Goal: Communication & Community: Share content

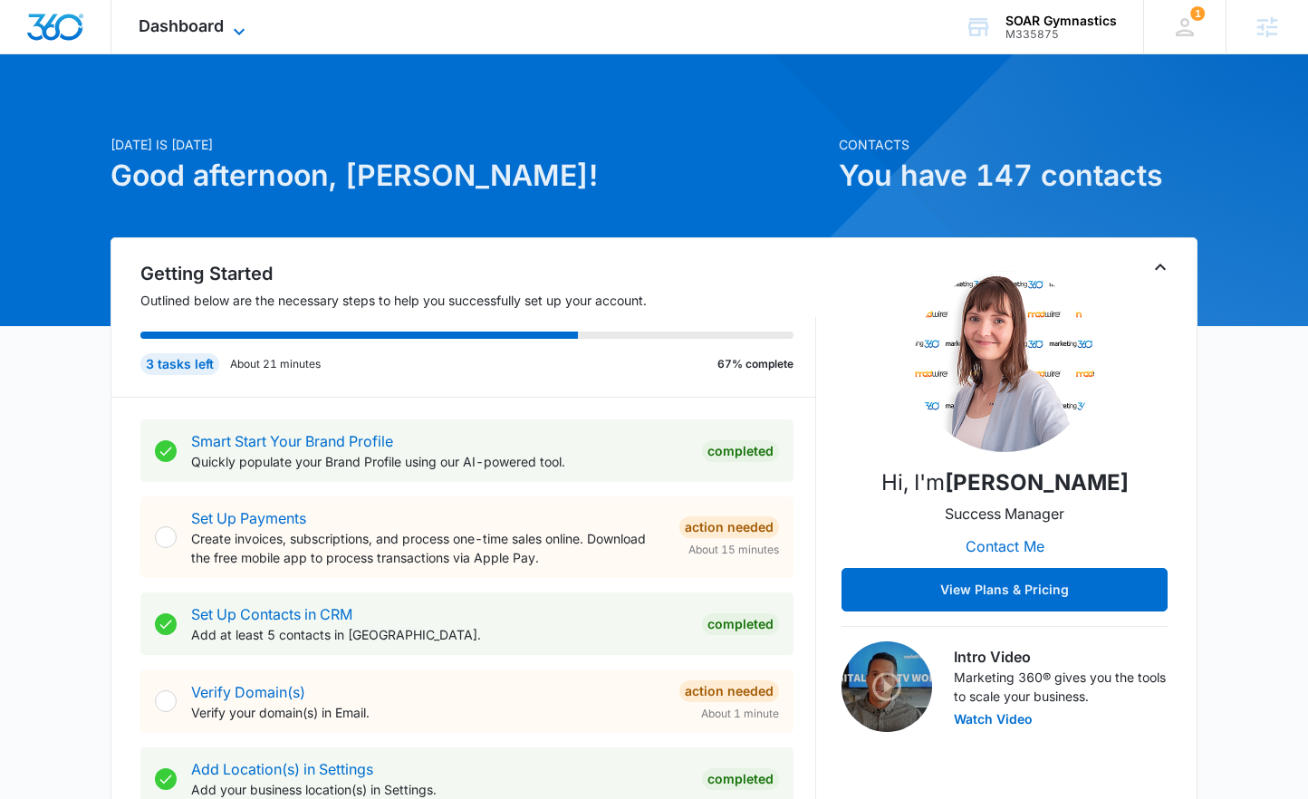
click at [220, 31] on span "Dashboard" at bounding box center [181, 25] width 85 height 19
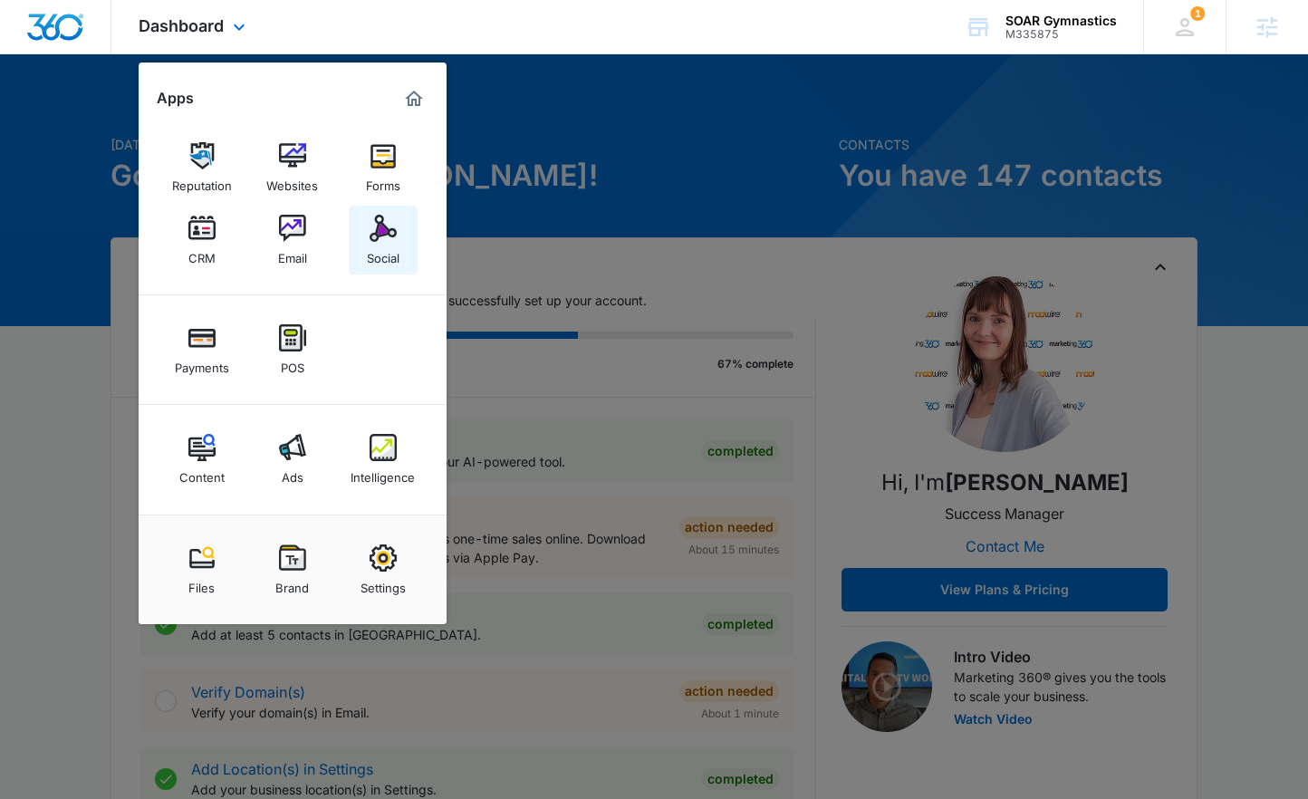
click at [393, 244] on div "Social" at bounding box center [383, 254] width 33 height 24
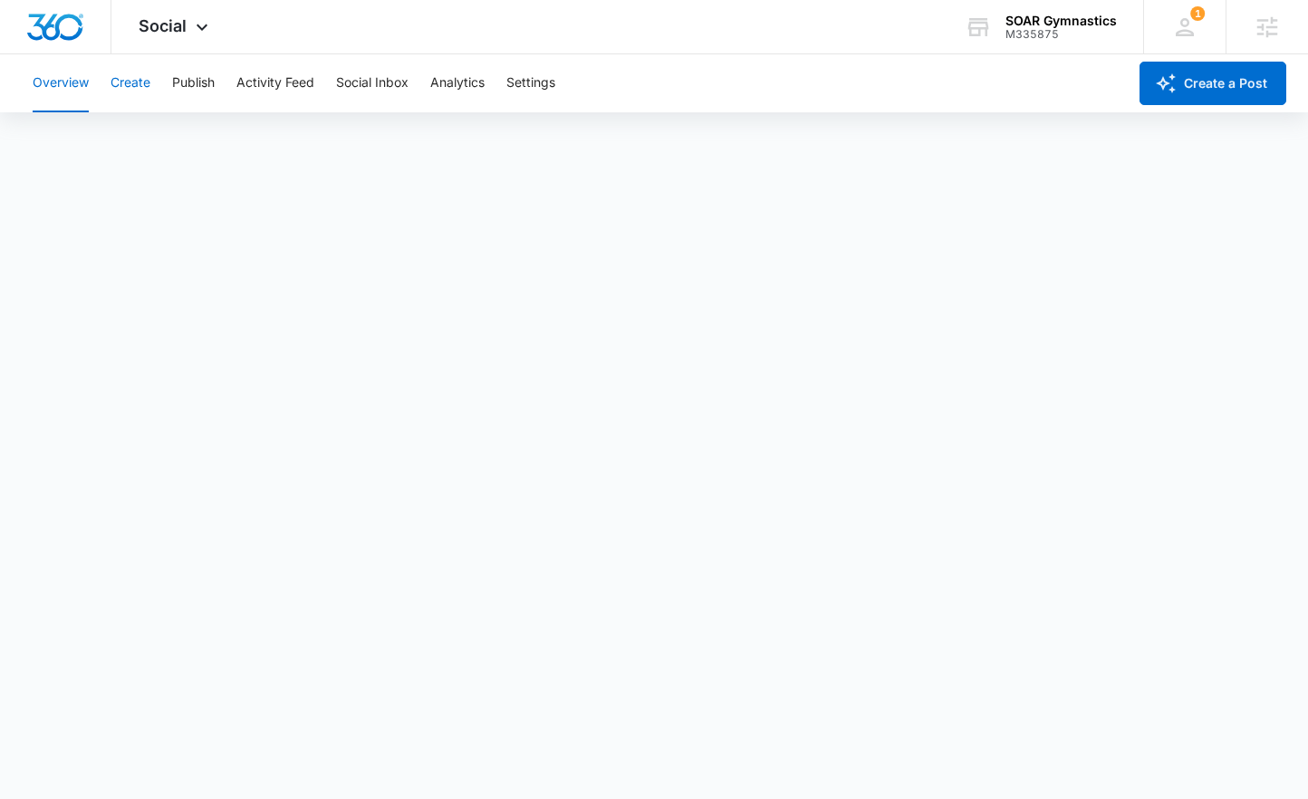
click at [139, 82] on button "Create" at bounding box center [131, 83] width 40 height 58
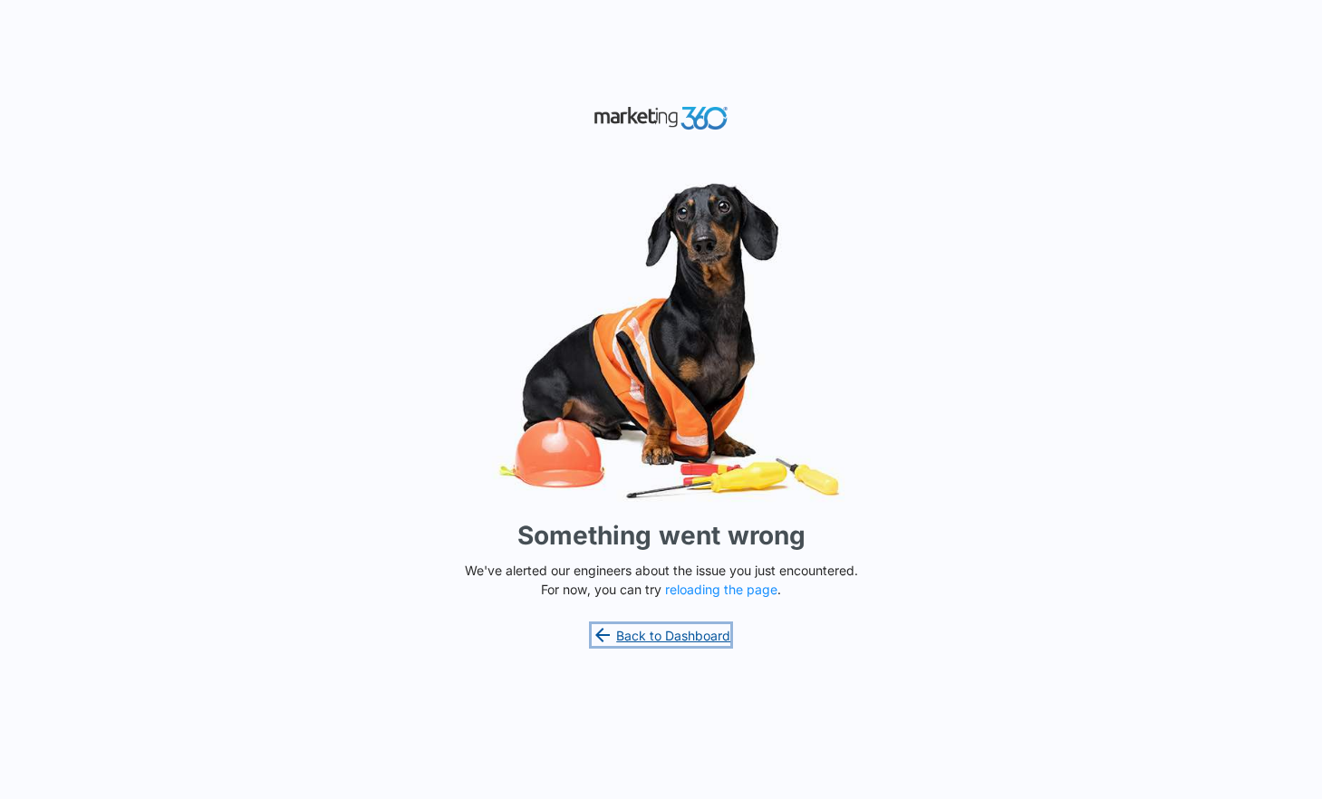
click at [662, 639] on link "Back to Dashboard" at bounding box center [660, 635] width 139 height 22
